Goal: Task Accomplishment & Management: Use online tool/utility

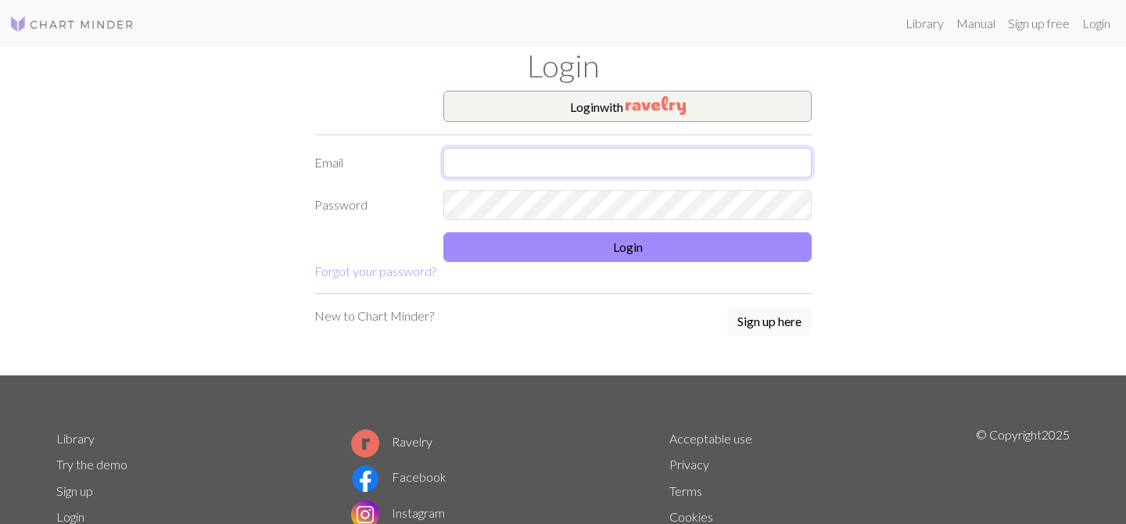
click at [539, 161] on input "text" at bounding box center [627, 163] width 368 height 30
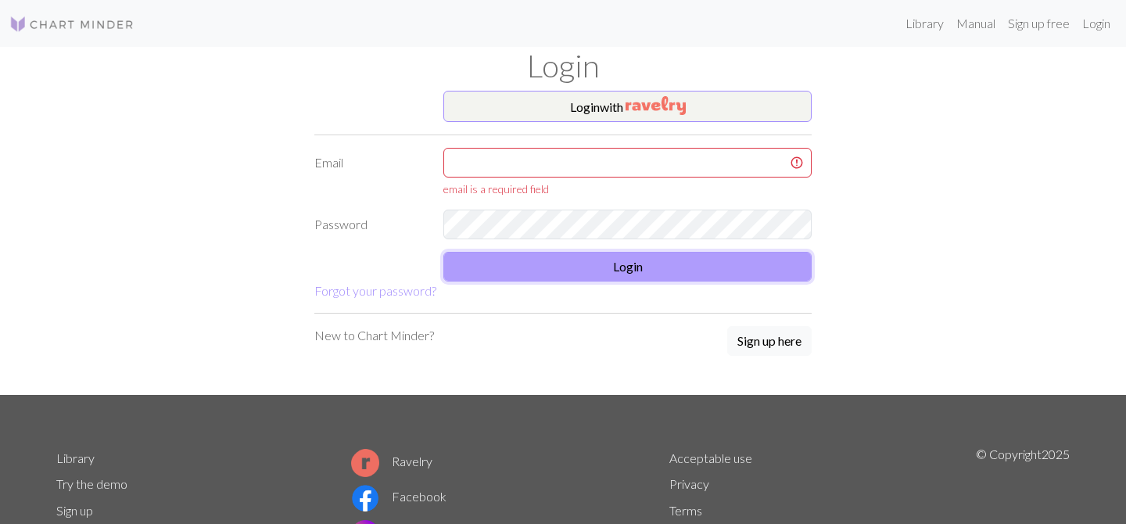
click at [445, 247] on form "Login with Email email is a required field Password Login Forgot your password?" at bounding box center [562, 196] width 497 height 210
click at [485, 179] on div "email is a required field" at bounding box center [627, 172] width 387 height 49
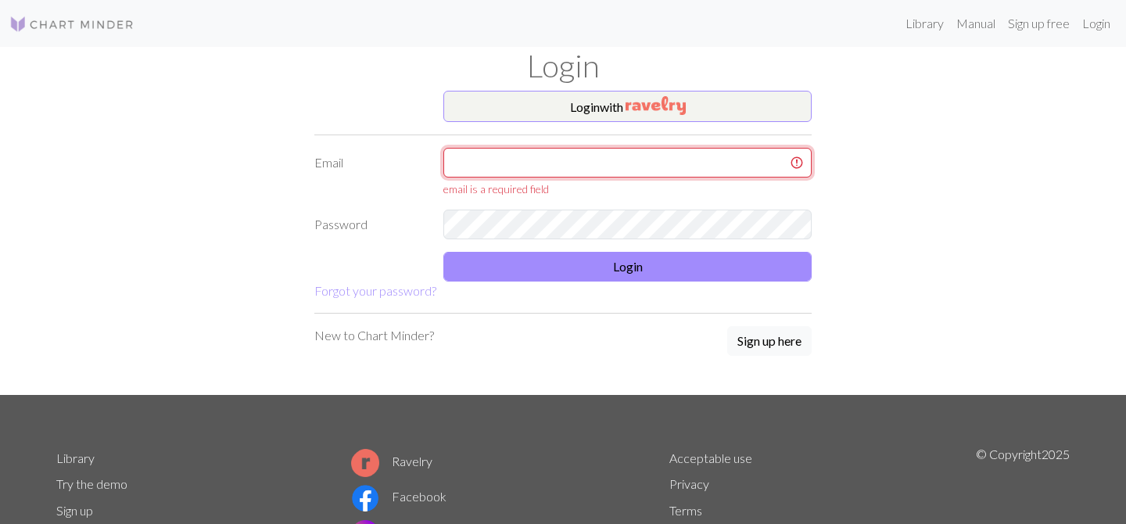
click at [495, 167] on input "text" at bounding box center [627, 163] width 368 height 30
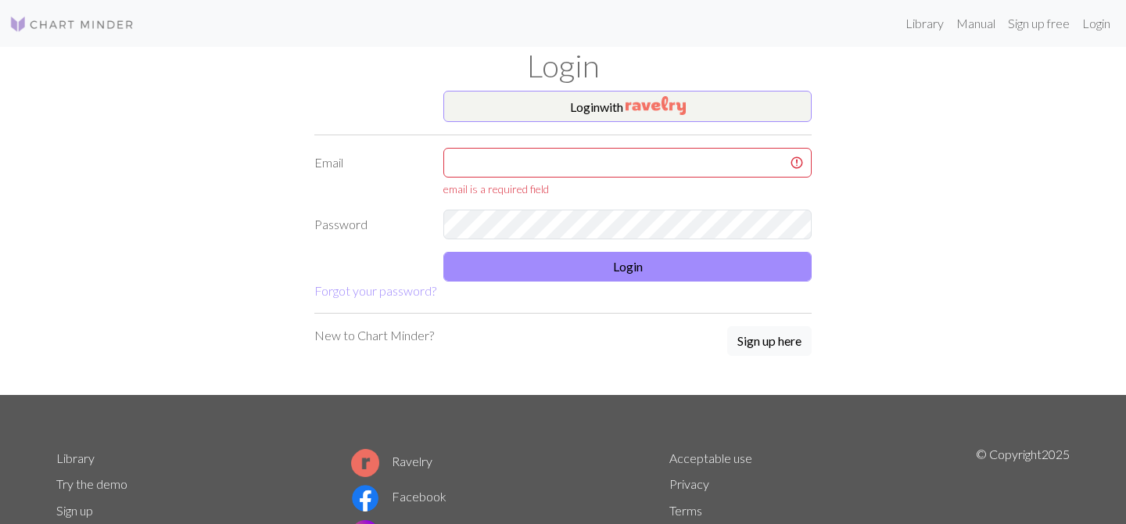
click at [553, 85] on div "Login" at bounding box center [563, 69] width 1032 height 44
click at [553, 108] on button "Login with" at bounding box center [627, 106] width 368 height 31
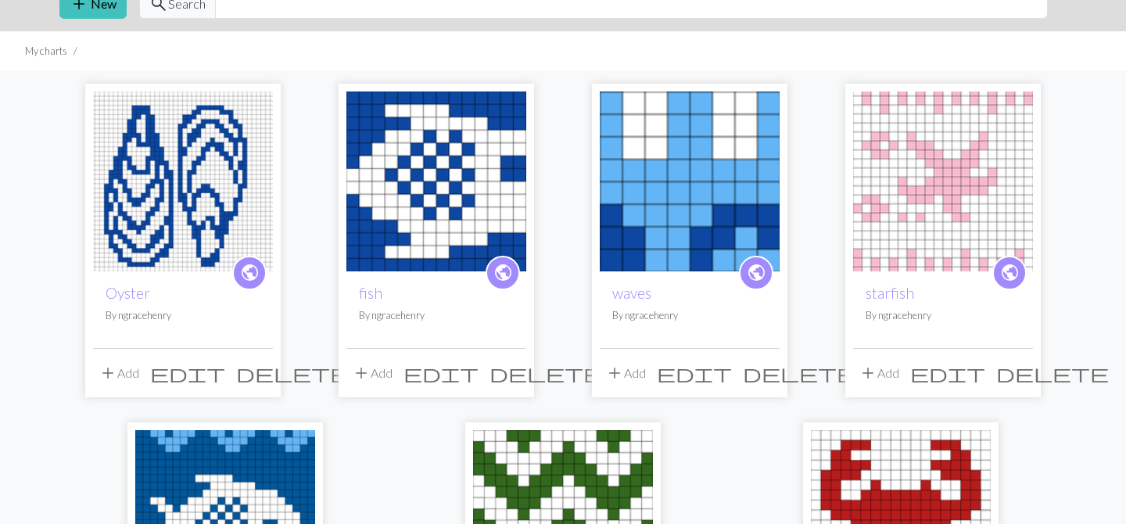
scroll to position [61, 0]
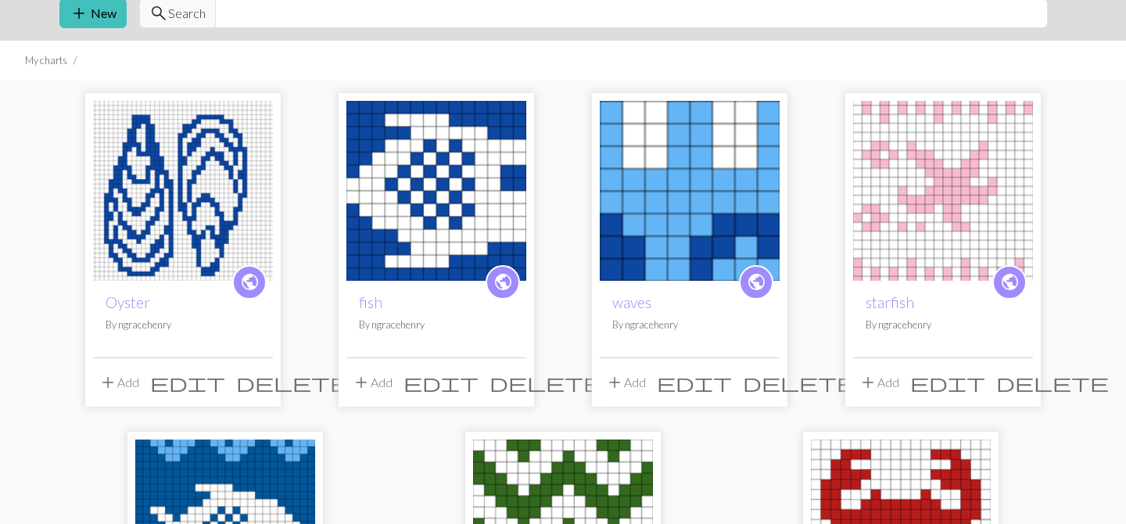
click at [679, 249] on img at bounding box center [690, 191] width 180 height 180
